Goal: Information Seeking & Learning: Learn about a topic

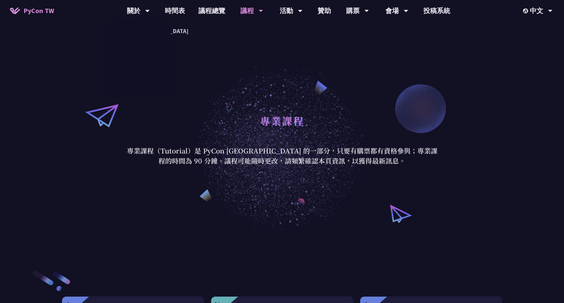
click at [180, 14] on link "時間表" at bounding box center [175, 10] width 34 height 21
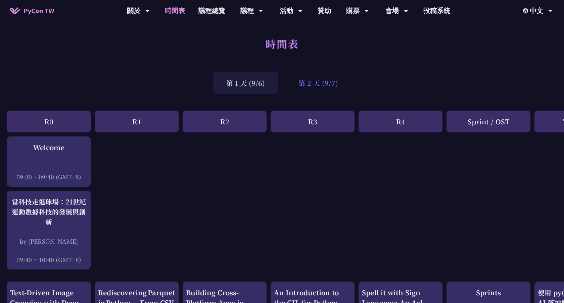
click at [311, 78] on div "第 2 天 (9/7)" at bounding box center [318, 83] width 66 height 22
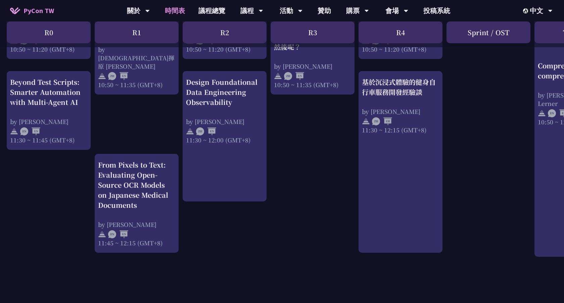
scroll to position [301, 0]
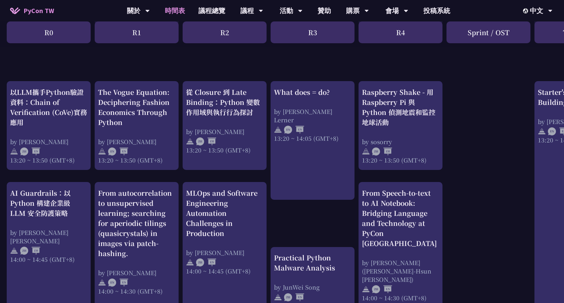
scroll to position [576, 0]
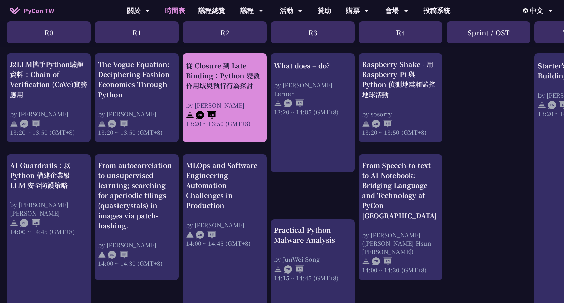
click at [241, 113] on div at bounding box center [224, 114] width 77 height 10
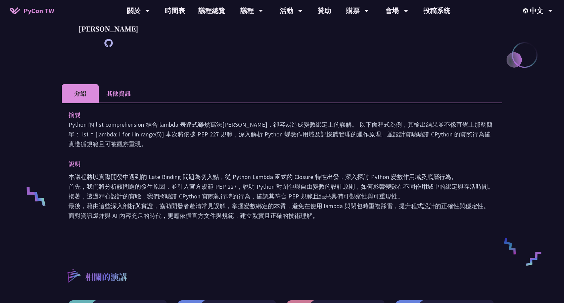
scroll to position [132, 0]
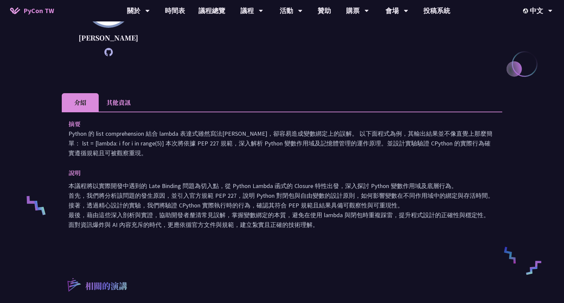
click at [104, 100] on li "其他資訊" at bounding box center [119, 102] width 40 height 18
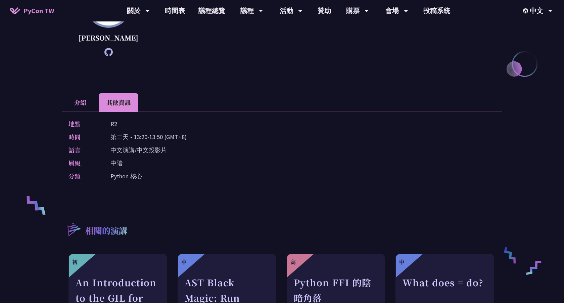
click at [85, 101] on li "介紹" at bounding box center [80, 102] width 37 height 18
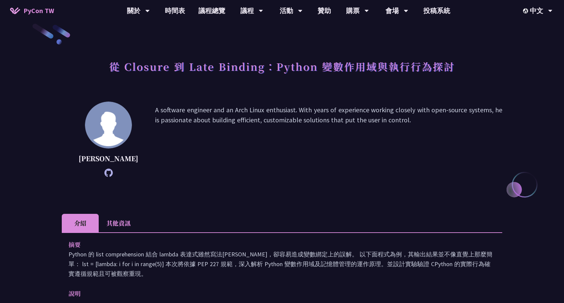
scroll to position [1, 0]
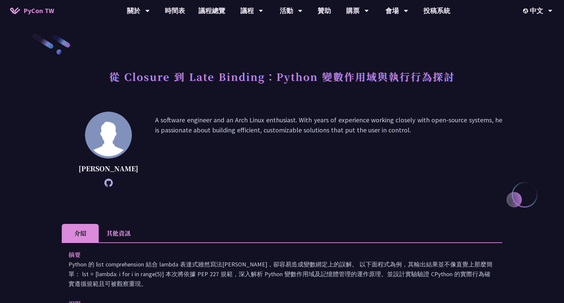
click at [313, 173] on p "A software engineer and an Arch Linux enthusiast. With years of experience work…" at bounding box center [328, 149] width 347 height 69
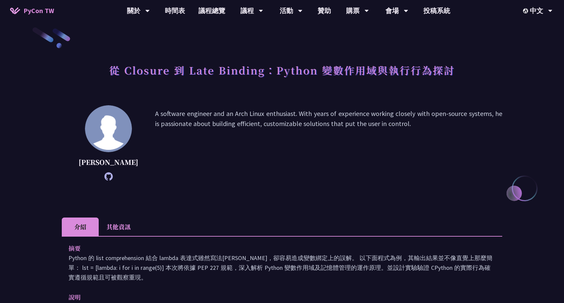
scroll to position [8, 0]
click at [324, 181] on div "[PERSON_NAME] software engineer and an Arch Linux enthusiast. With years of exp…" at bounding box center [282, 153] width 440 height 96
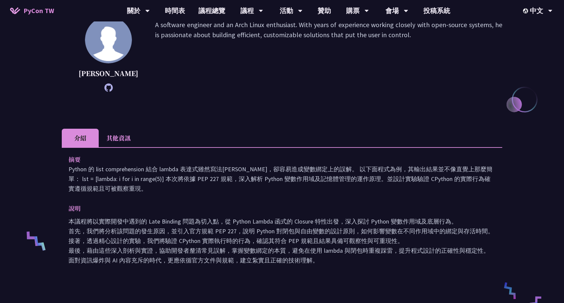
scroll to position [93, 0]
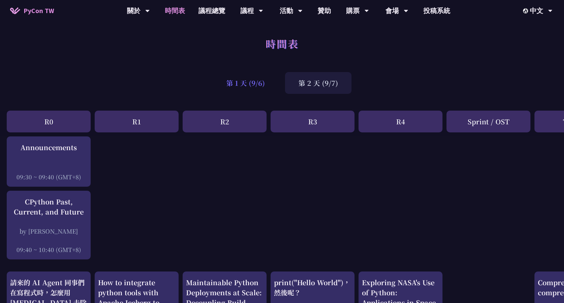
click at [261, 85] on div "第 1 天 (9/6)" at bounding box center [245, 83] width 65 height 22
